Goal: Information Seeking & Learning: Learn about a topic

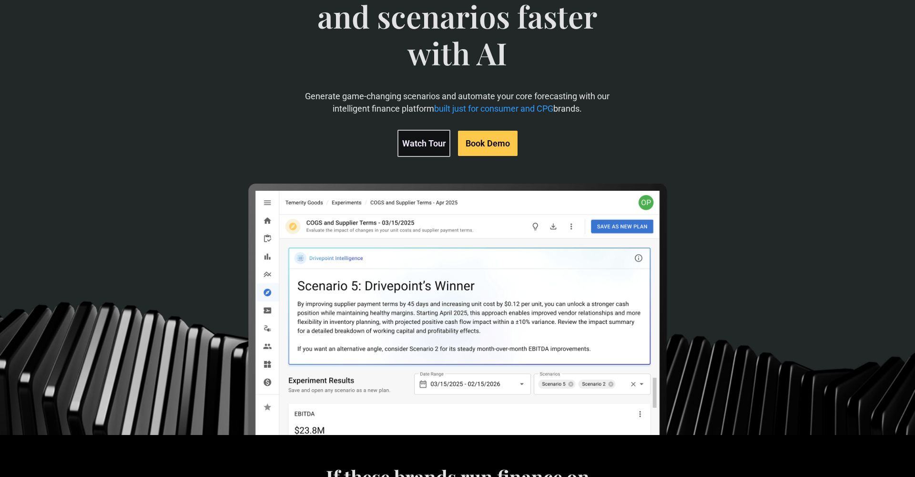
scroll to position [128, 0]
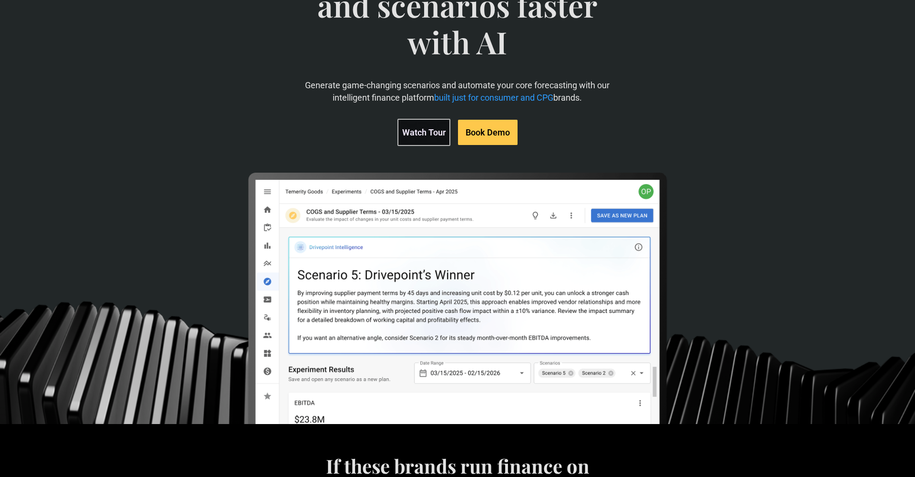
click at [429, 132] on link "Watch Tour" at bounding box center [423, 132] width 53 height 27
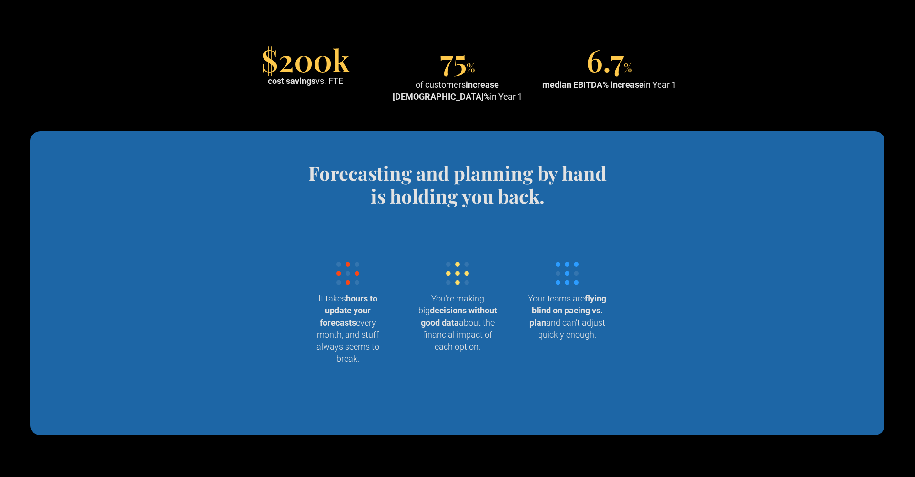
scroll to position [820, 0]
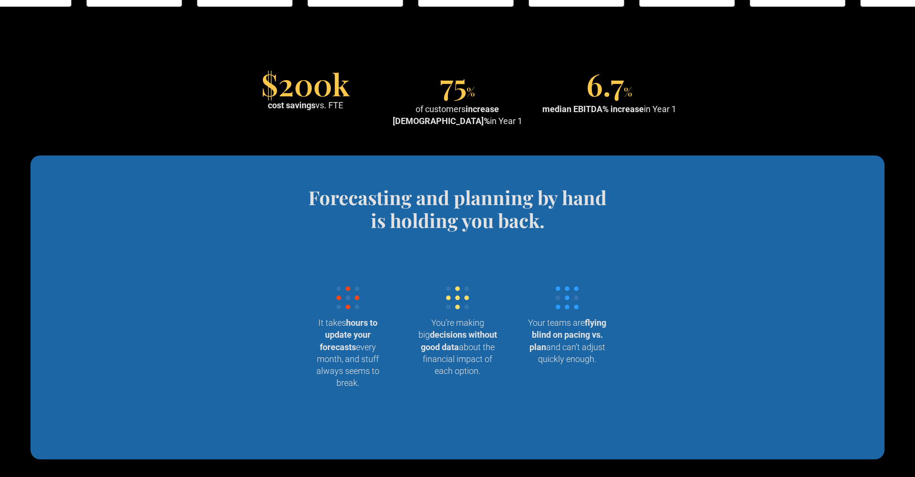
drag, startPoint x: 286, startPoint y: 55, endPoint x: 608, endPoint y: 140, distance: 332.7
click at [608, 140] on section "$200k cost savings vs. FTE 75 % of customers increase EBITDA% in Year 1 6.7 % m…" at bounding box center [457, 100] width 915 height 112
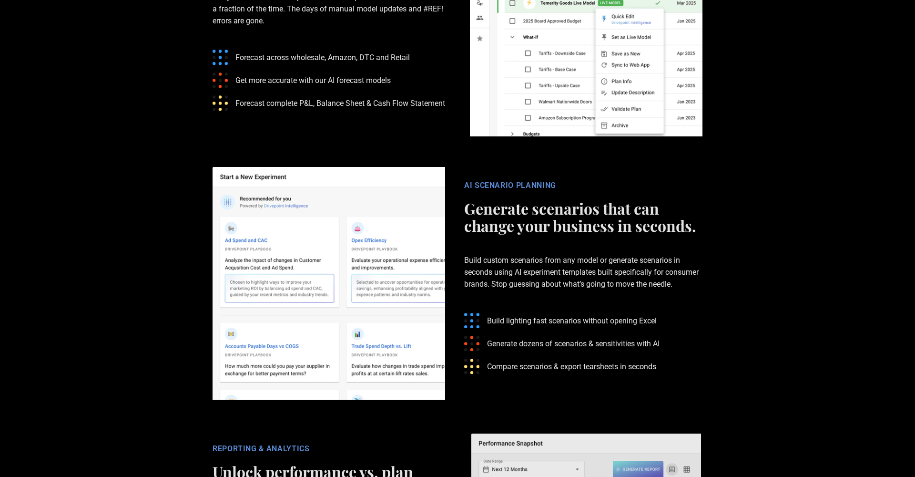
scroll to position [1694, 0]
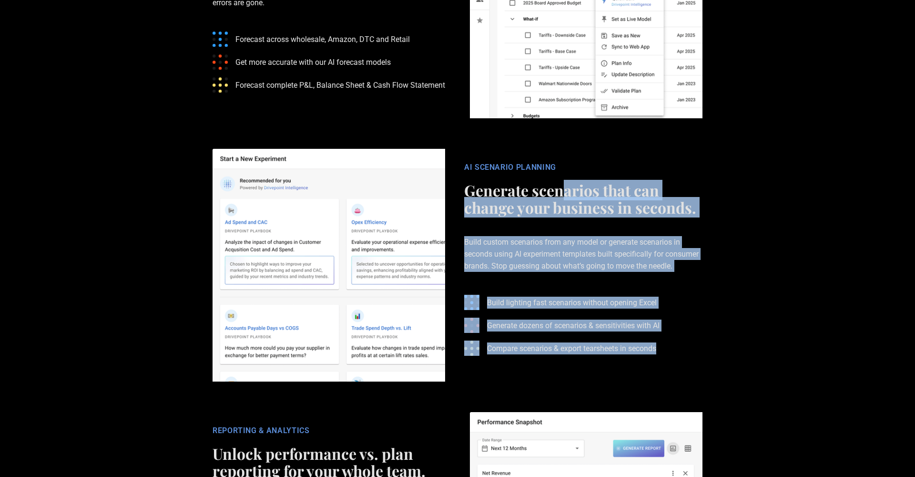
drag, startPoint x: 559, startPoint y: 183, endPoint x: 720, endPoint y: 349, distance: 231.2
click at [720, 349] on section "AI SCENARIO PLANNING Generate scenarios that can change your business in second…" at bounding box center [457, 264] width 915 height 263
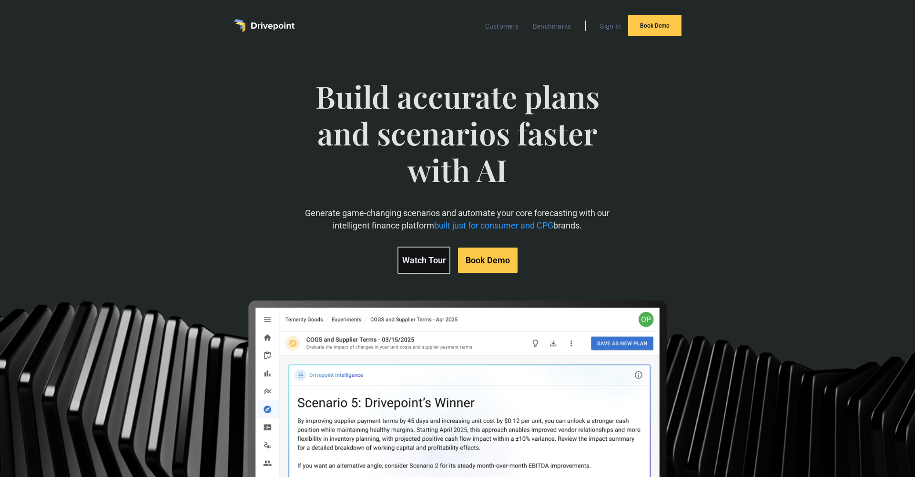
scroll to position [0, 0]
click at [504, 30] on link "Customers" at bounding box center [501, 26] width 43 height 12
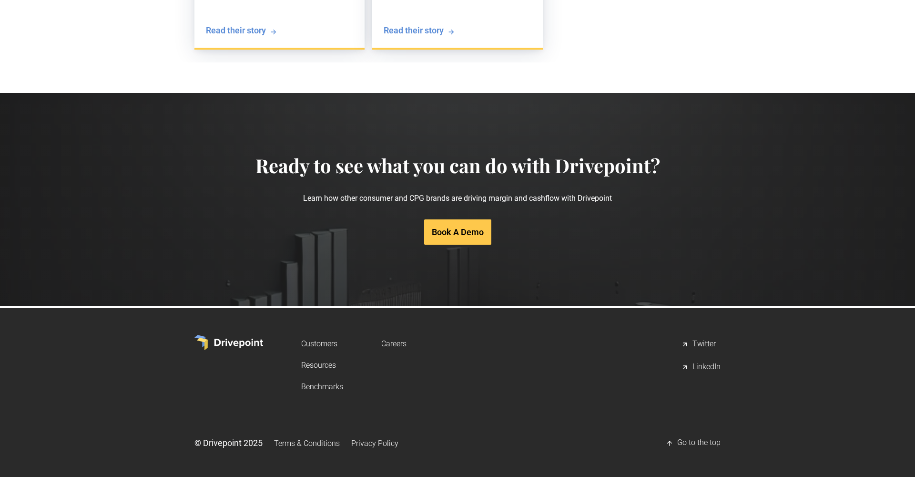
scroll to position [1852, 0]
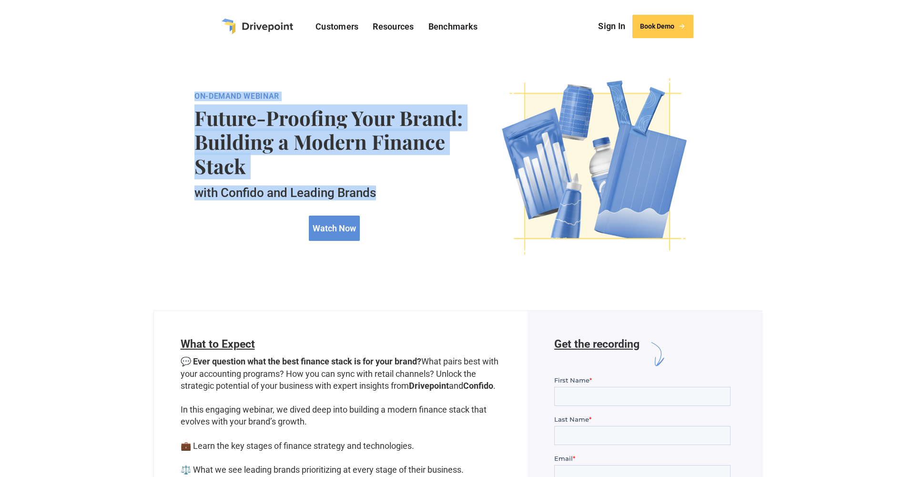
drag, startPoint x: 329, startPoint y: 82, endPoint x: 439, endPoint y: 187, distance: 152.3
click at [439, 187] on div "On-Demand webinar Future-Proofing Your Brand: Building a Modern Finance Stack w…" at bounding box center [457, 166] width 526 height 201
click at [439, 187] on h5 "with Confido and Leading Brands" at bounding box center [334, 192] width 280 height 15
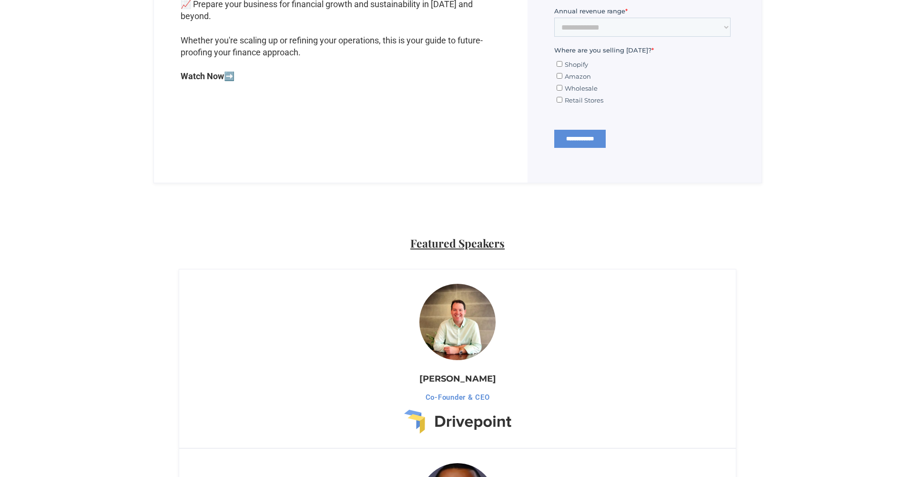
scroll to position [409, 0]
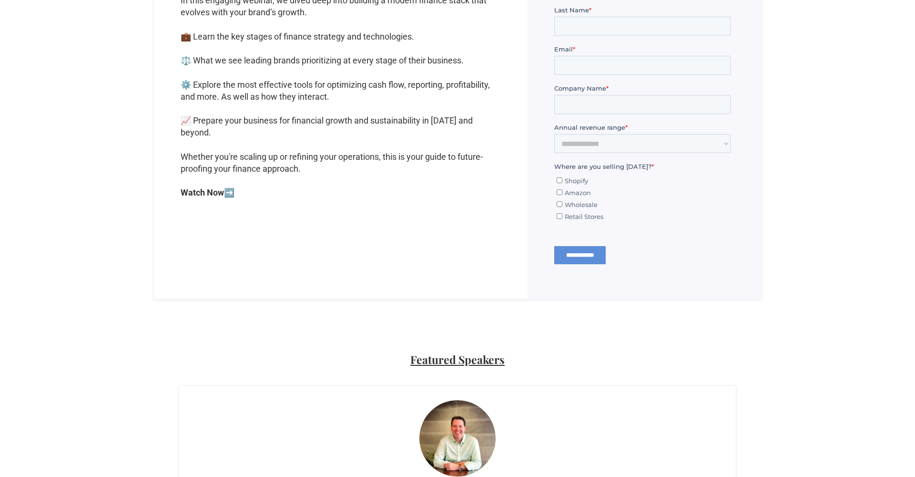
click at [213, 197] on strong "Watch Now" at bounding box center [202, 192] width 43 height 10
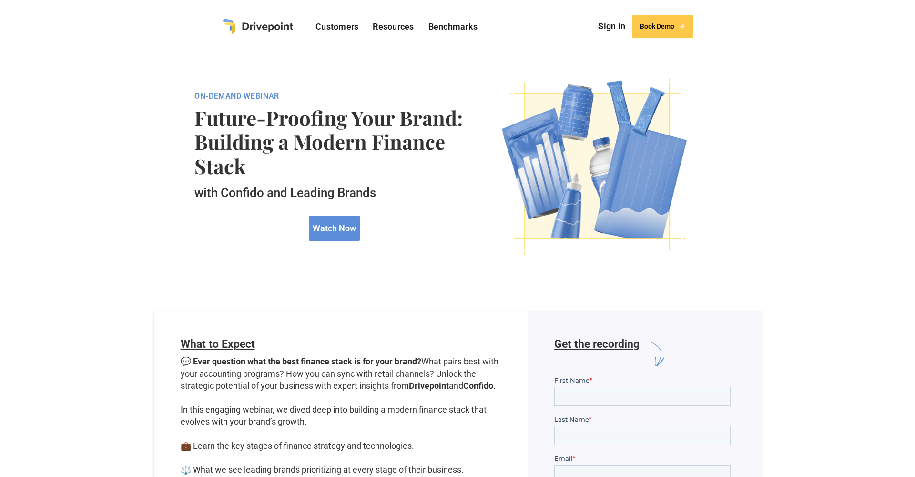
scroll to position [0, 0]
click at [396, 12] on div "Customers Resources Resources Resource Link 1 Resource Link 2 Resource Link 3 B…" at bounding box center [457, 27] width 491 height 38
click at [396, 26] on link "Resources" at bounding box center [393, 26] width 51 height 15
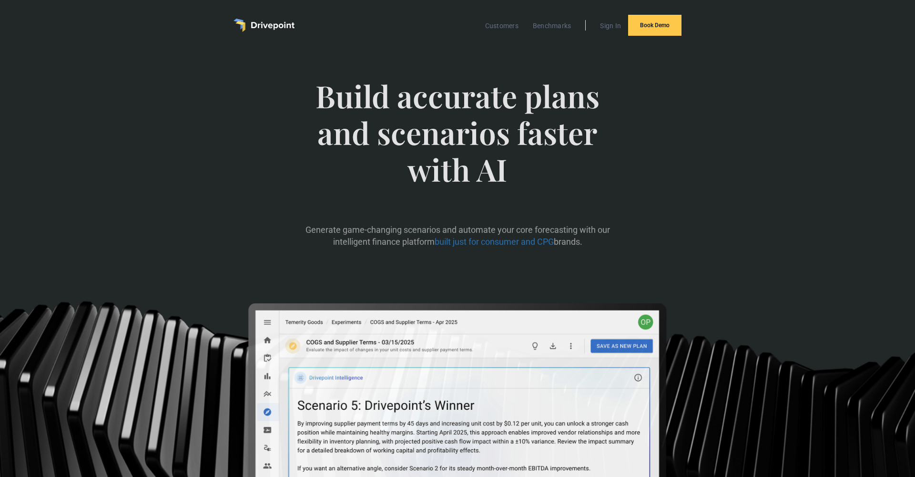
scroll to position [0, 0]
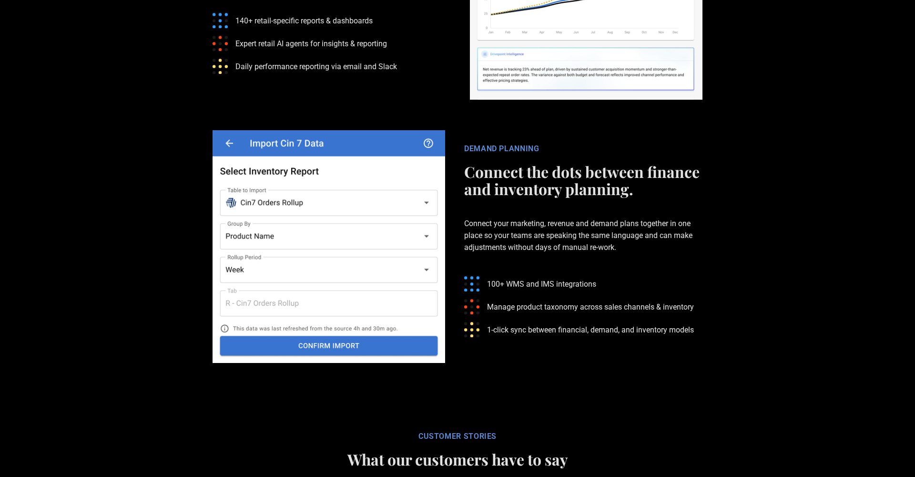
scroll to position [2248, 0]
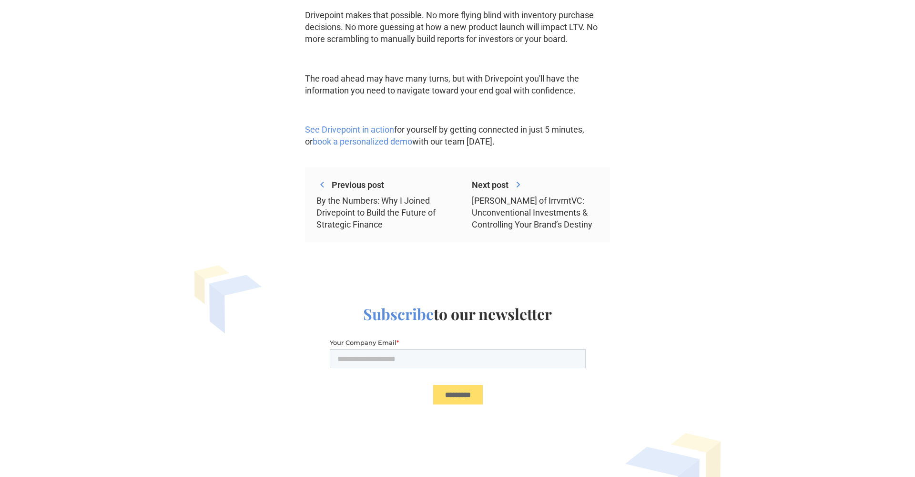
scroll to position [1302, 0]
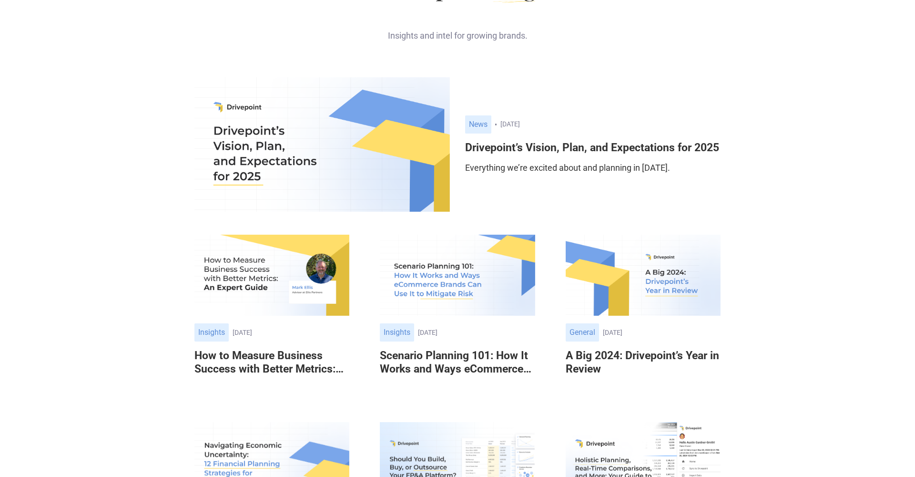
click at [517, 147] on h6 "Drivepoint’s Vision, Plan, and Expectations for 2025" at bounding box center [592, 147] width 255 height 13
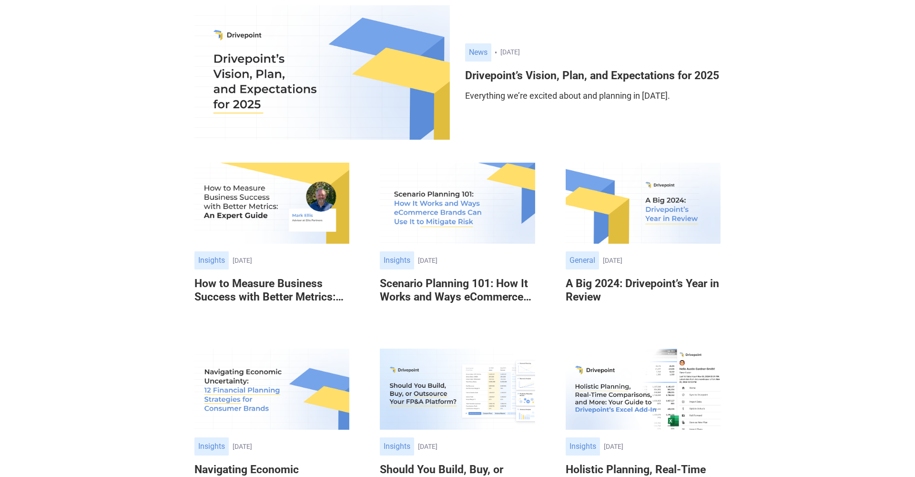
scroll to position [174, 0]
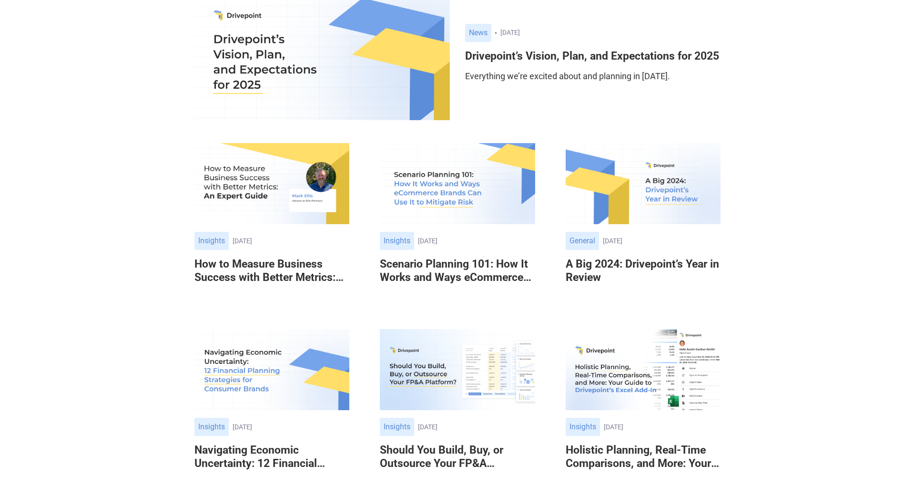
click at [263, 216] on img at bounding box center [271, 183] width 155 height 81
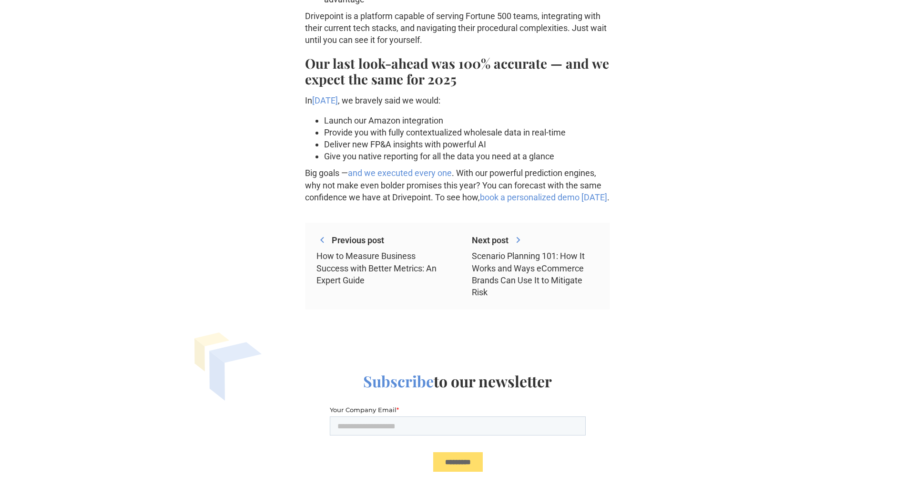
scroll to position [1206, 0]
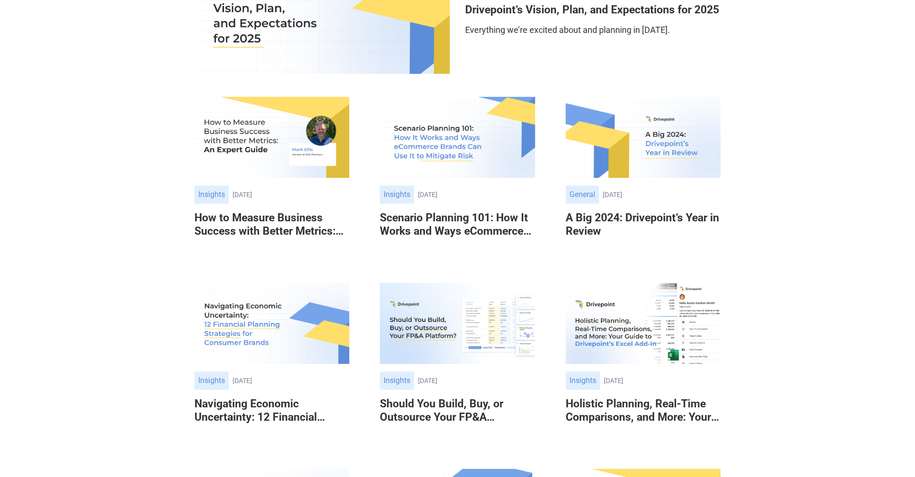
scroll to position [233, 0]
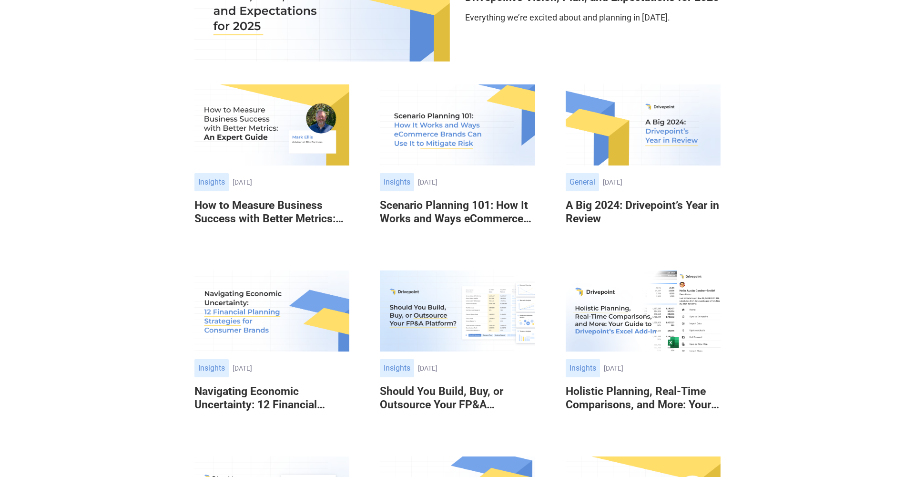
click at [430, 349] on img at bounding box center [457, 310] width 155 height 81
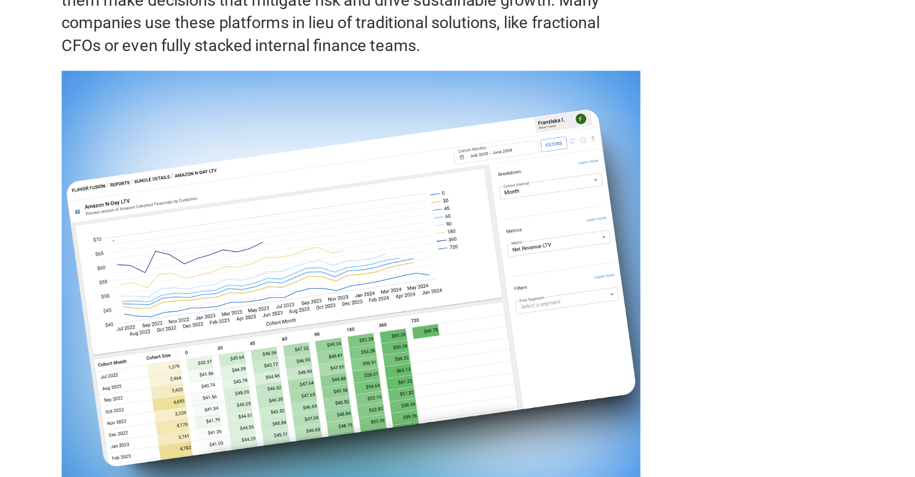
scroll to position [401, 0]
